Goal: Transaction & Acquisition: Subscribe to service/newsletter

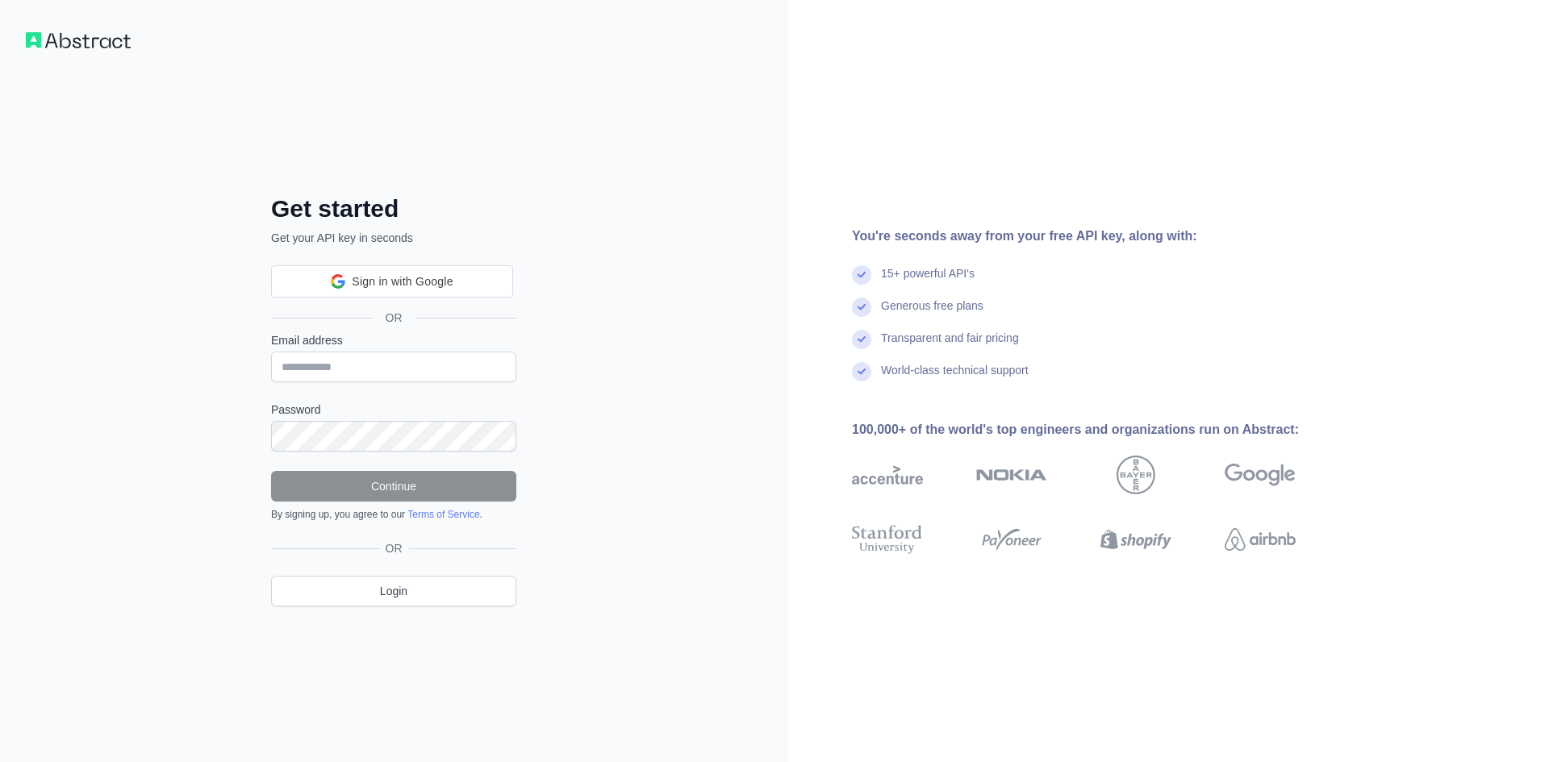
scroll to position [206, 0]
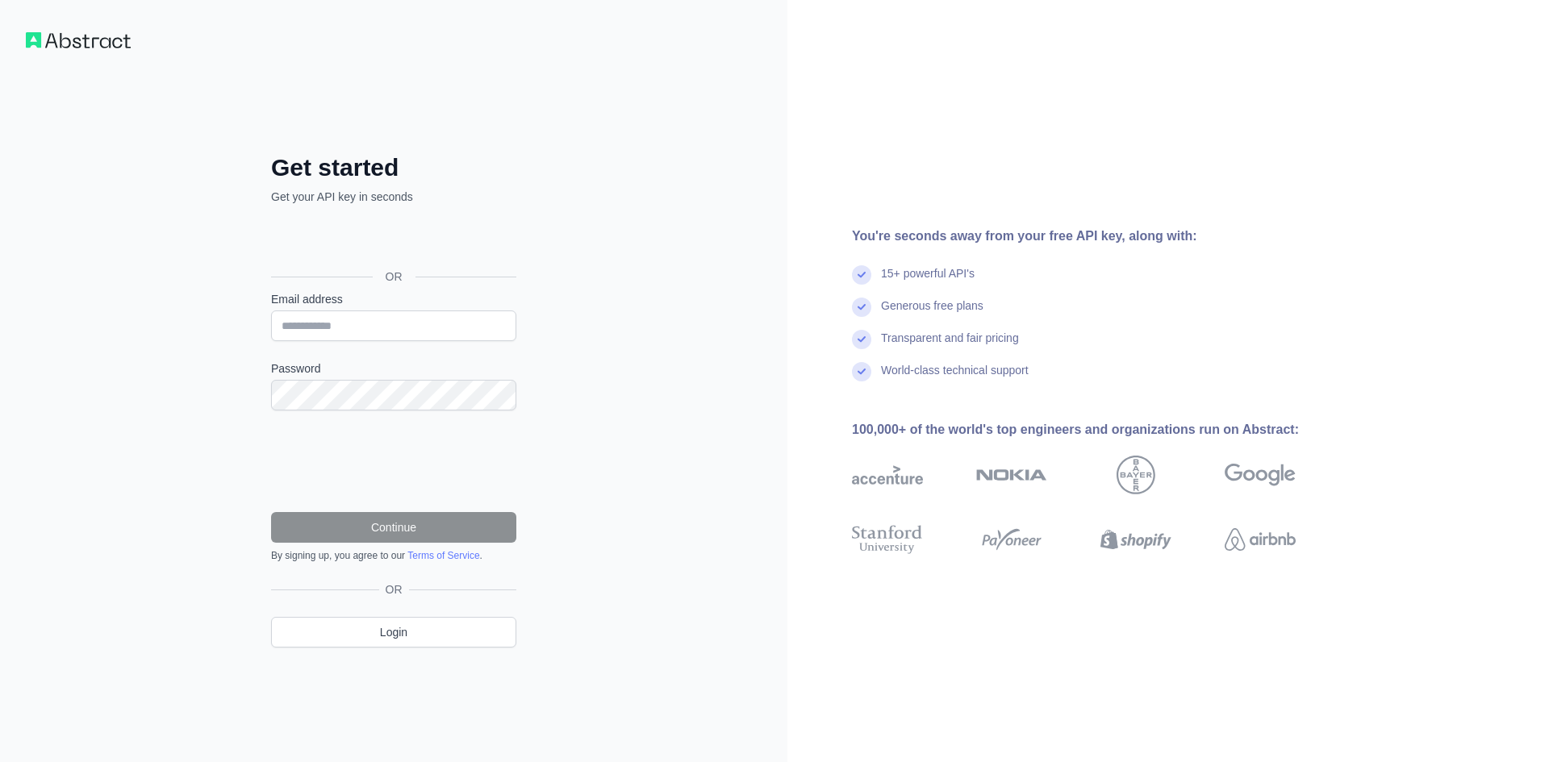
click at [1129, 324] on div "Generous free plans" at bounding box center [1099, 314] width 495 height 32
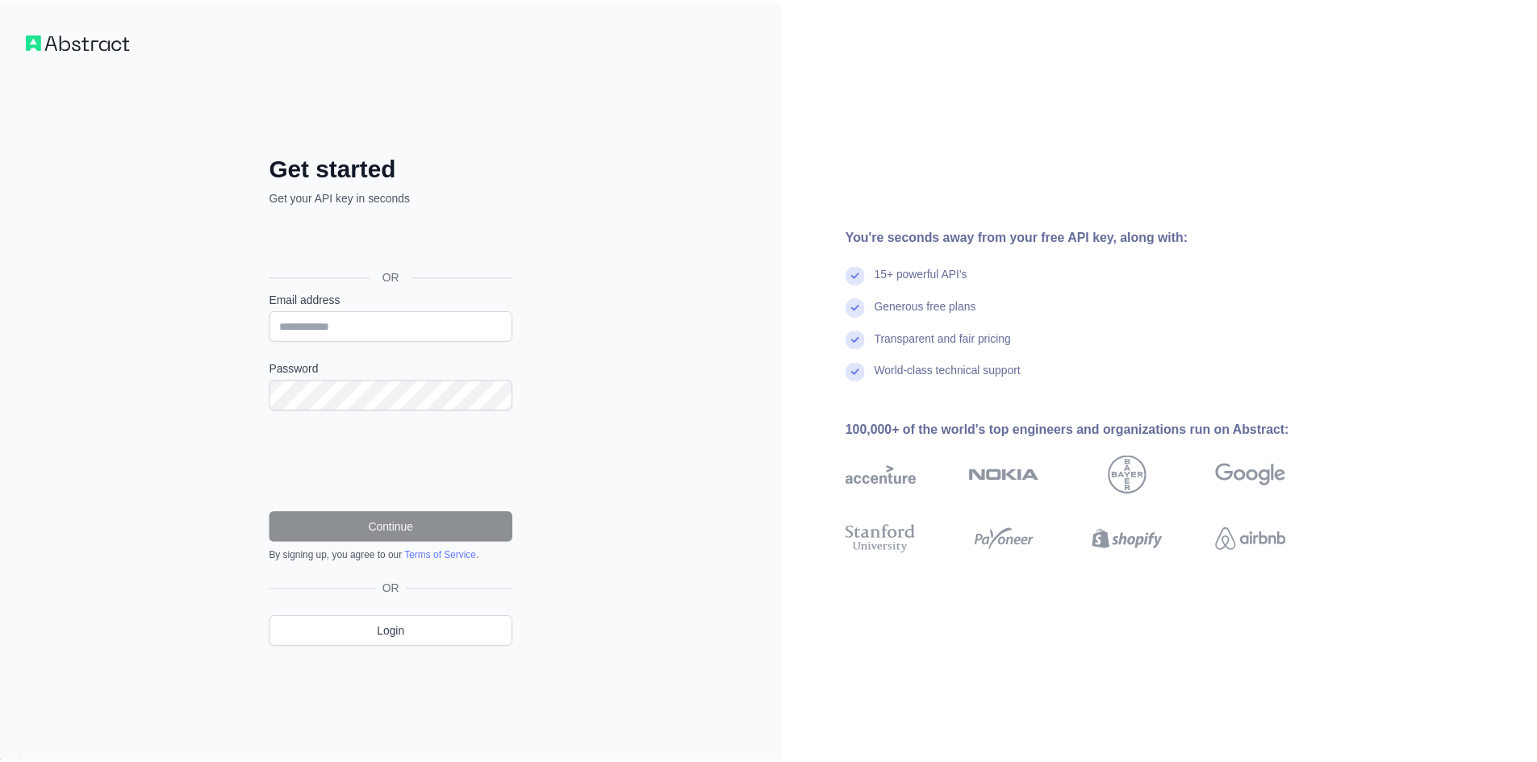
scroll to position [0, 0]
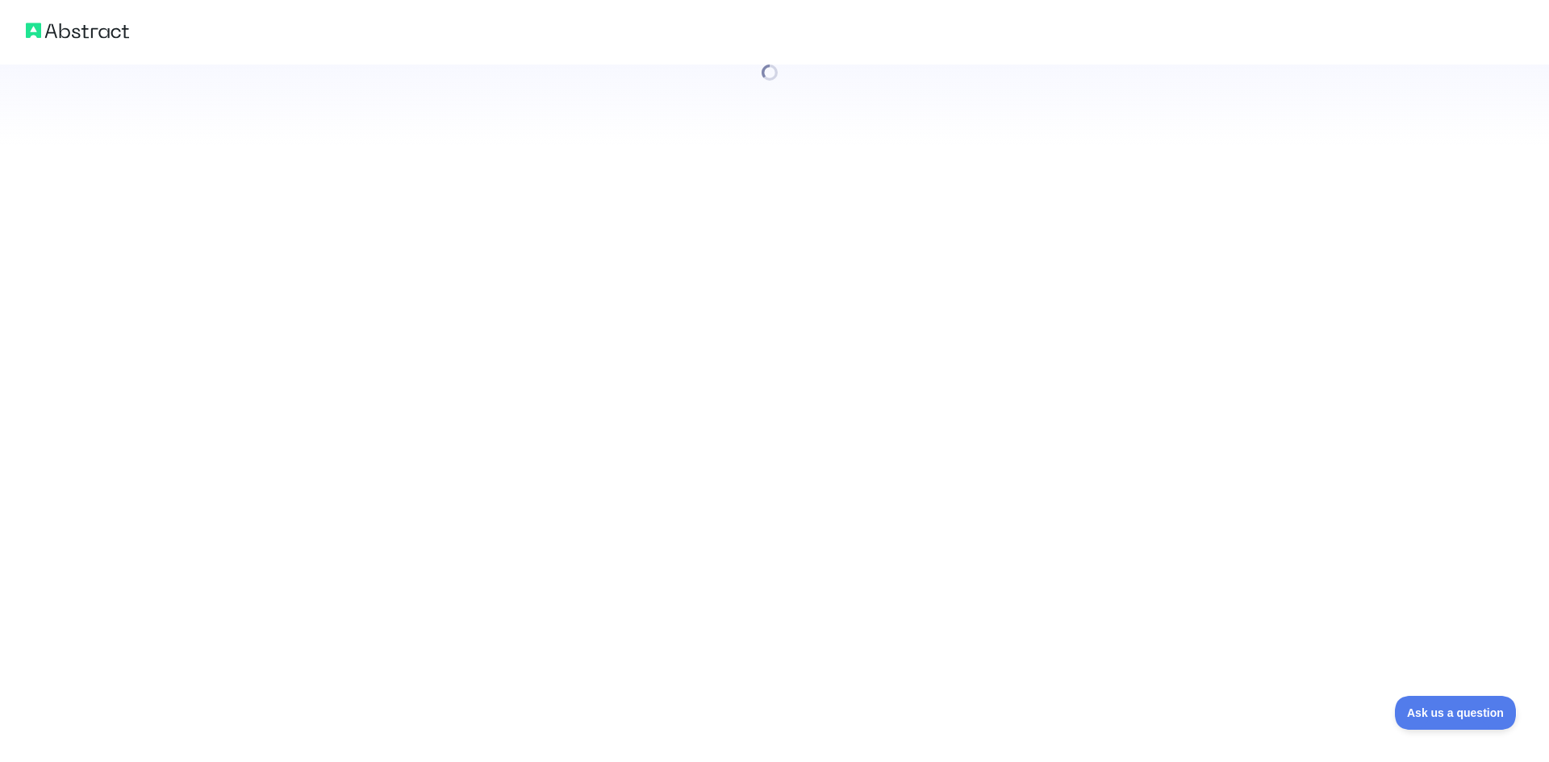
drag, startPoint x: 378, startPoint y: 225, endPoint x: 389, endPoint y: 238, distance: 17.2
click at [389, 238] on div at bounding box center [774, 381] width 1549 height 762
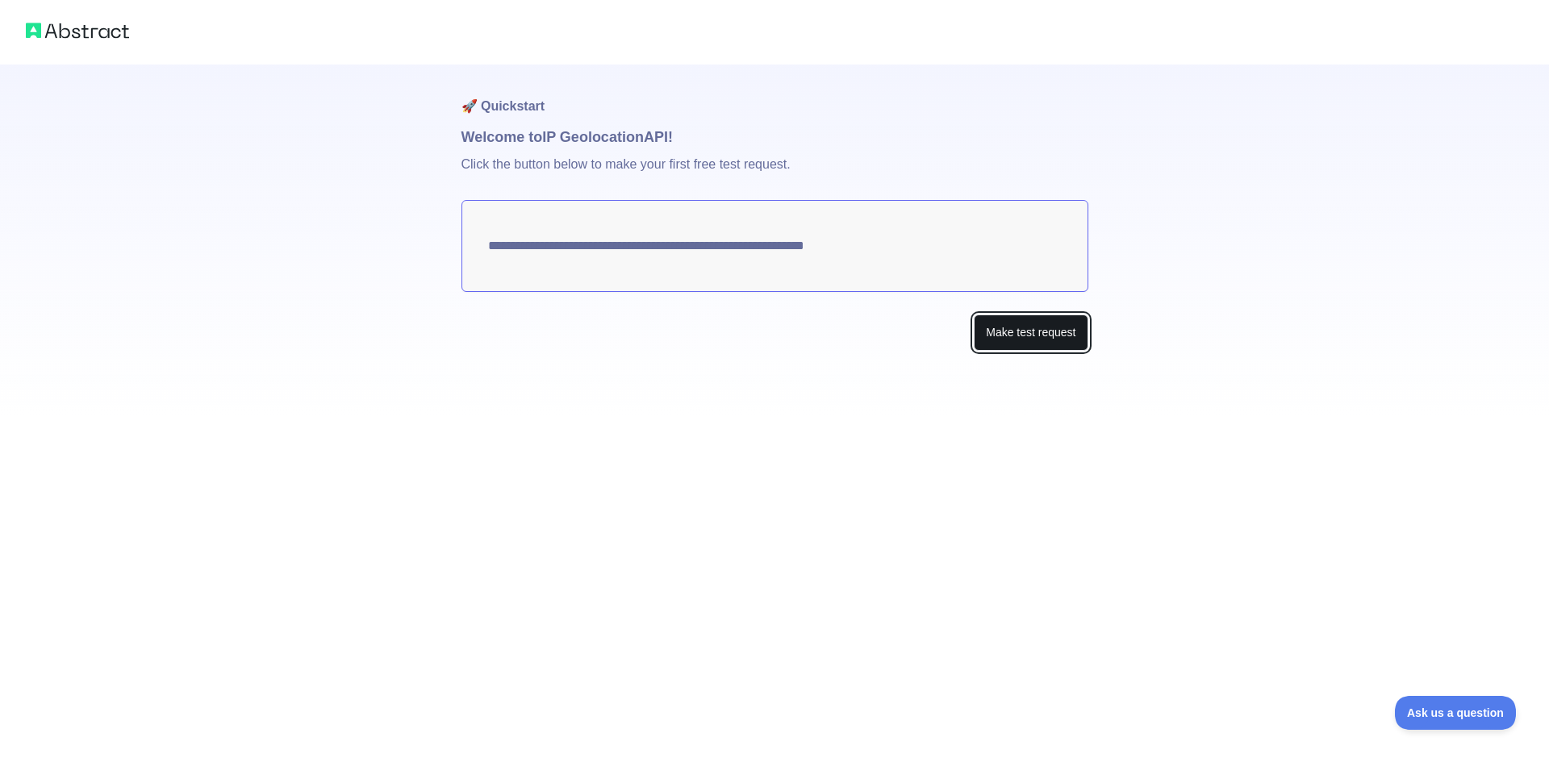
click at [1007, 330] on button "Make test request" at bounding box center [1031, 333] width 114 height 36
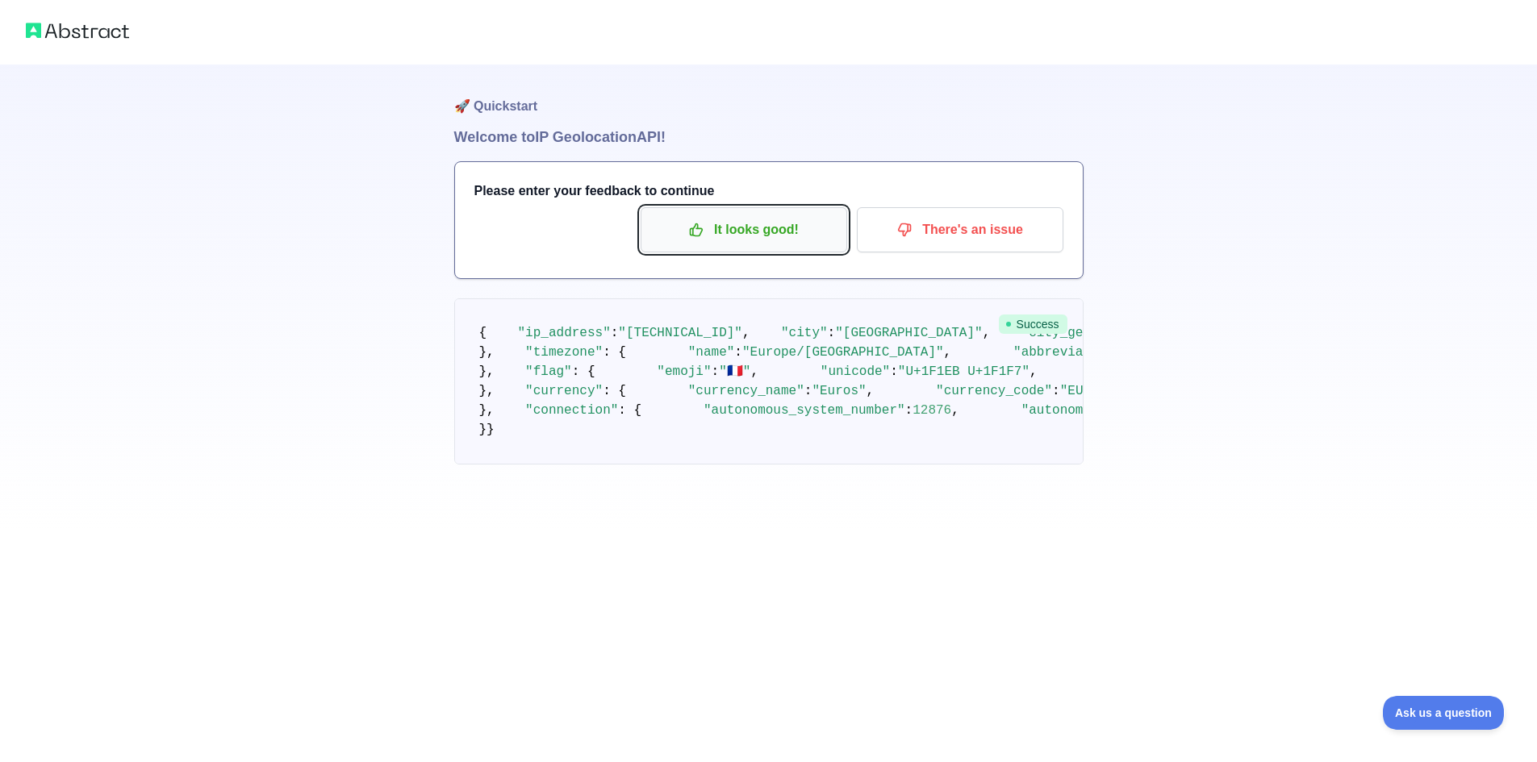
click at [738, 234] on p "It looks good!" at bounding box center [744, 229] width 182 height 27
